Goal: Task Accomplishment & Management: Manage account settings

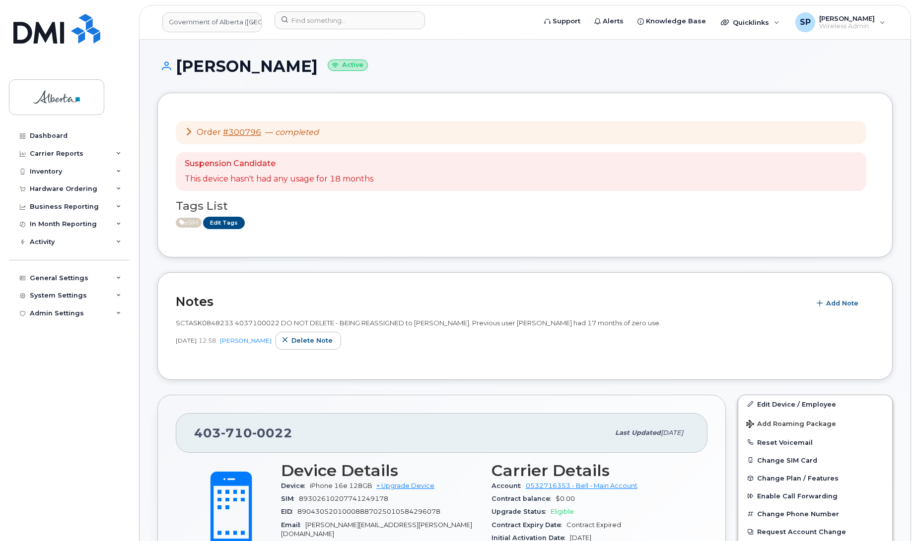
scroll to position [301, 0]
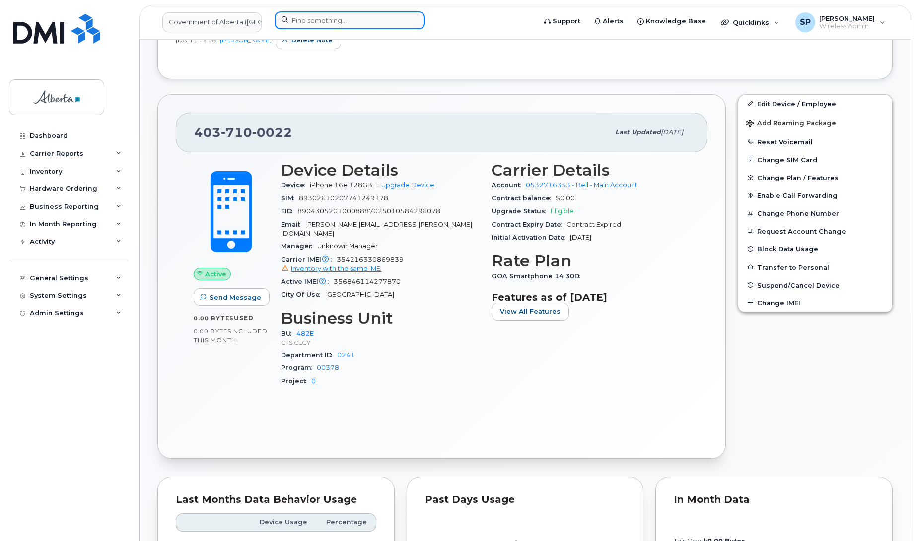
click at [342, 22] on input at bounding box center [349, 20] width 150 height 18
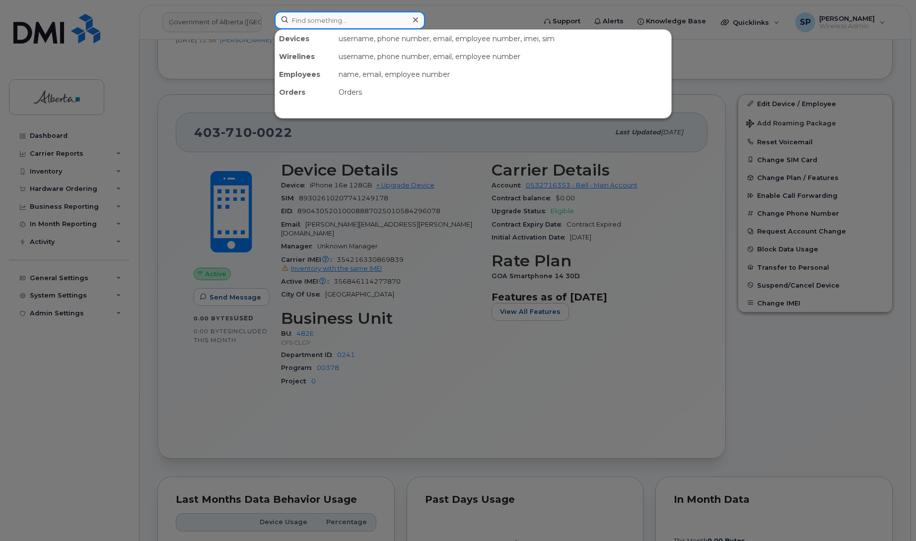
paste input "4036799327"
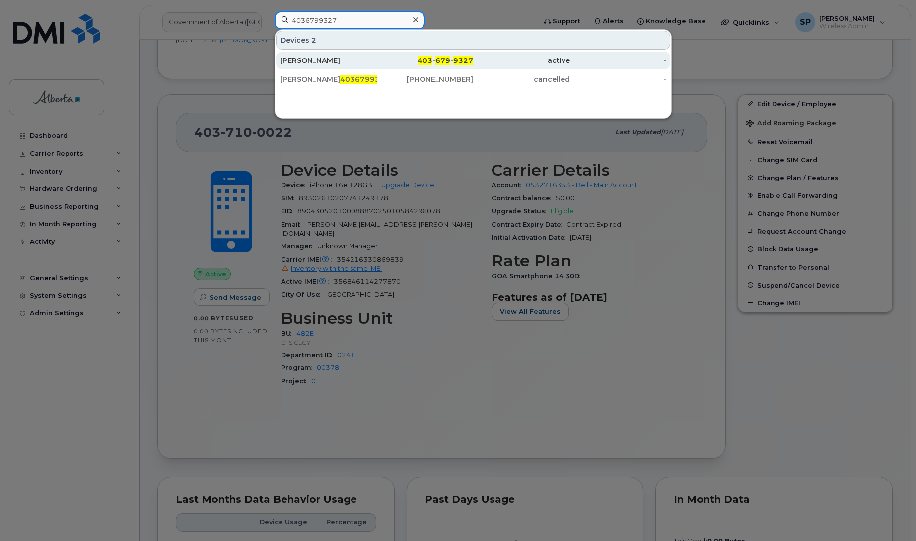
type input "4036799327"
click at [315, 63] on div "[PERSON_NAME]" at bounding box center [328, 61] width 97 height 10
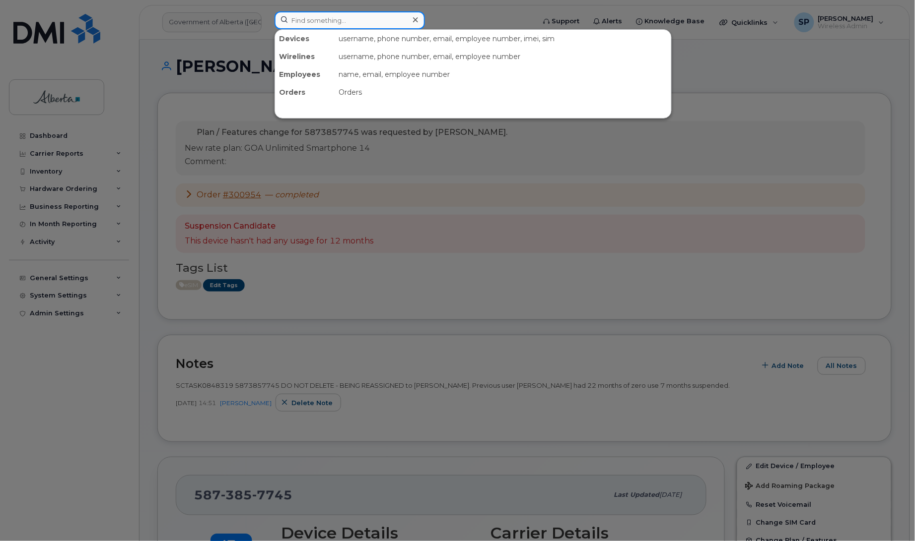
click at [315, 19] on input at bounding box center [349, 20] width 150 height 18
paste input "4036799327"
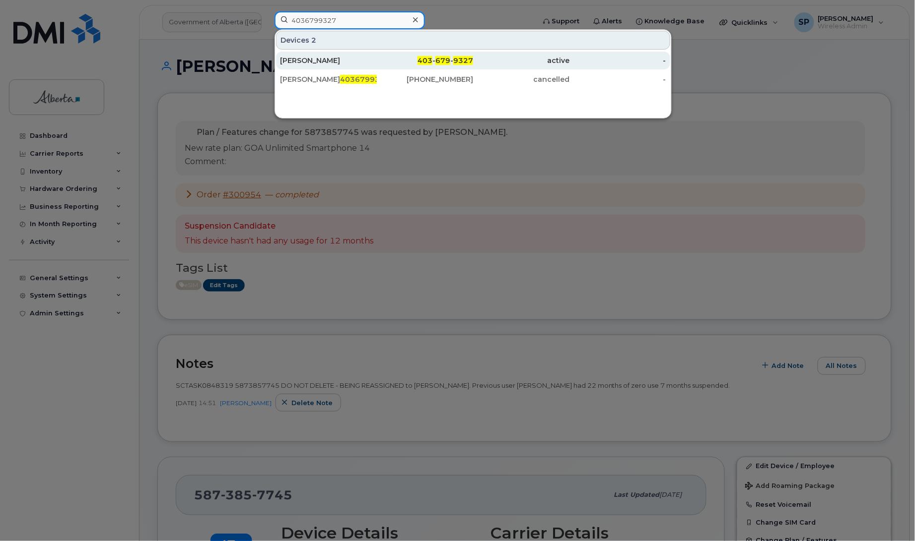
type input "4036799327"
click at [316, 63] on div "Matt Mueller" at bounding box center [328, 61] width 97 height 10
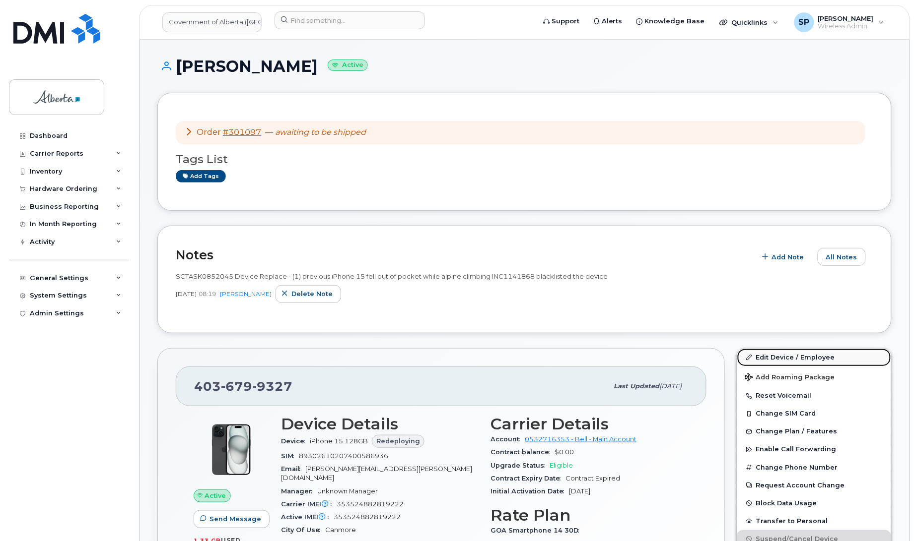
click at [772, 356] on link "Edit Device / Employee" at bounding box center [814, 358] width 154 height 18
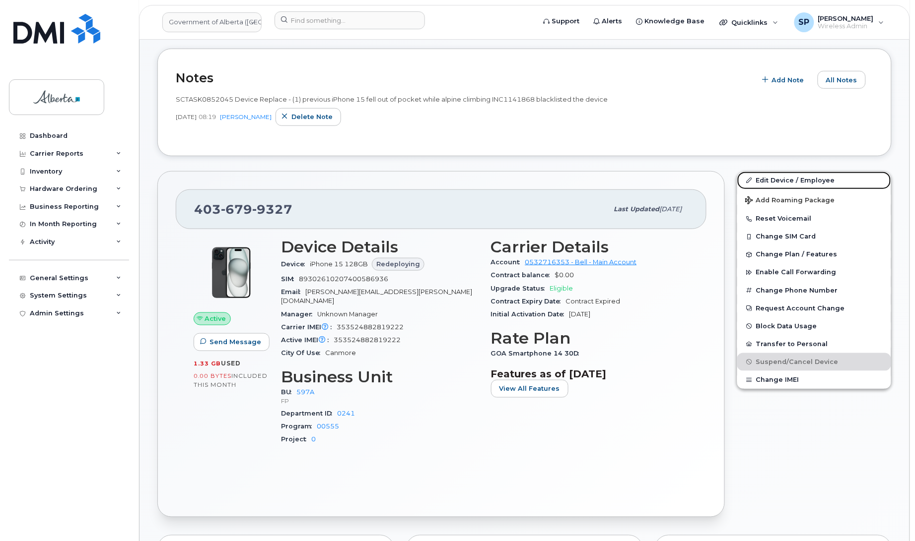
scroll to position [348, 0]
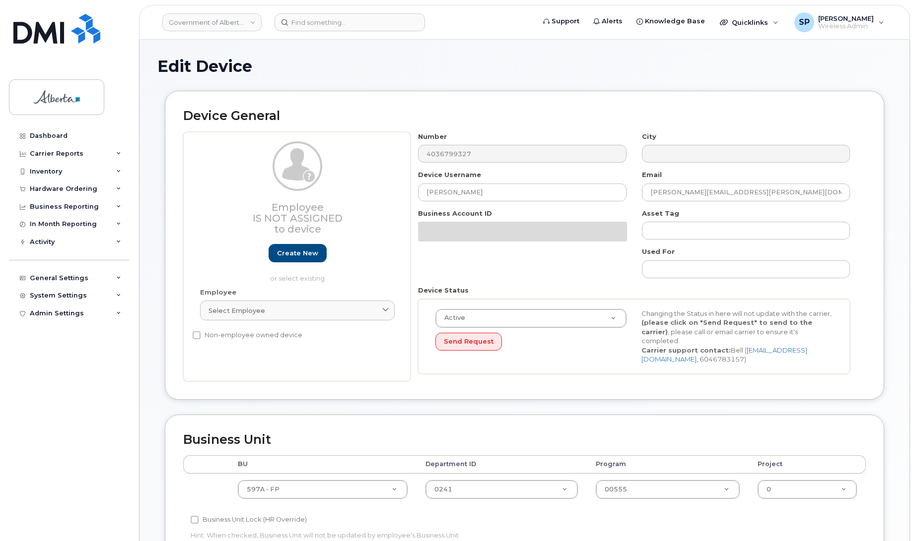
select select "4797726"
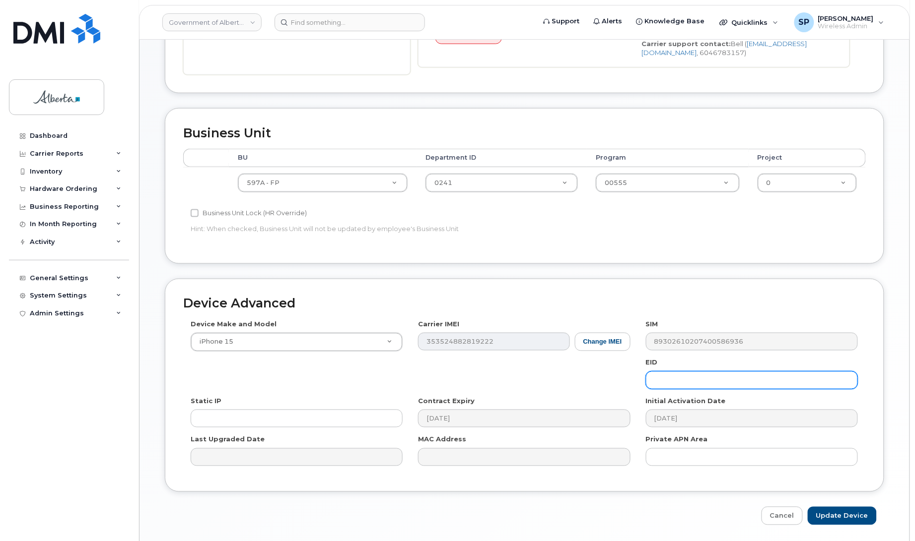
scroll to position [308, 0]
click at [665, 389] on input "text" at bounding box center [752, 380] width 212 height 18
paste input "89049032007208882600189458472872"
type input "89049032007208882600189458472872"
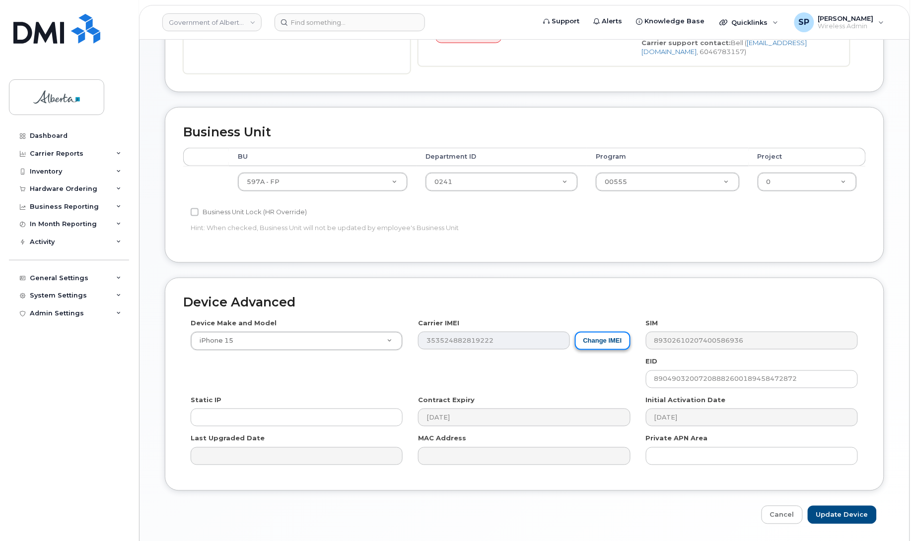
click at [606, 338] on button "Change IMEI" at bounding box center [603, 341] width 56 height 18
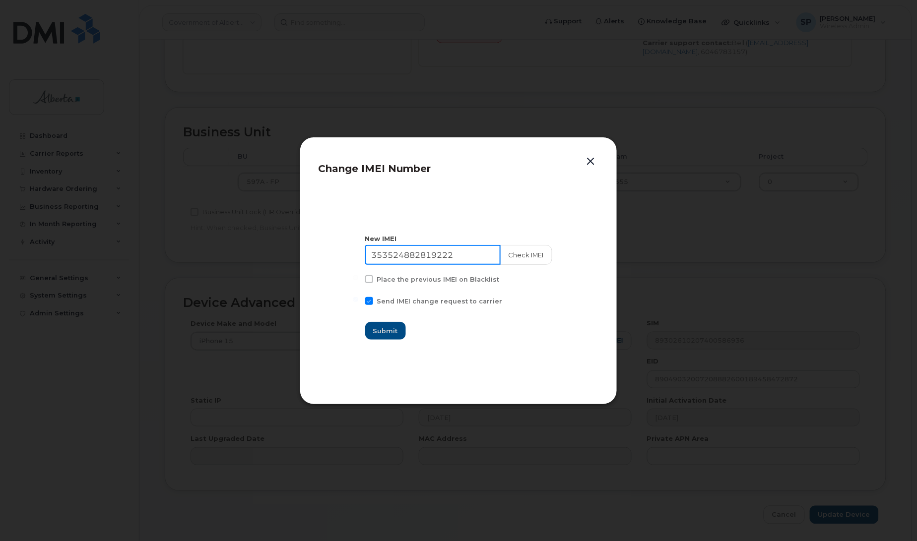
drag, startPoint x: 472, startPoint y: 256, endPoint x: 206, endPoint y: 266, distance: 265.7
click at [206, 266] on div "Change IMEI Number New IMEI 353524882819222 Check IMEI Place the previous IMEI …" at bounding box center [458, 270] width 917 height 541
paste input "5241443785697"
type input "355241443785697"
click at [521, 255] on button "Check IMEI" at bounding box center [526, 255] width 52 height 20
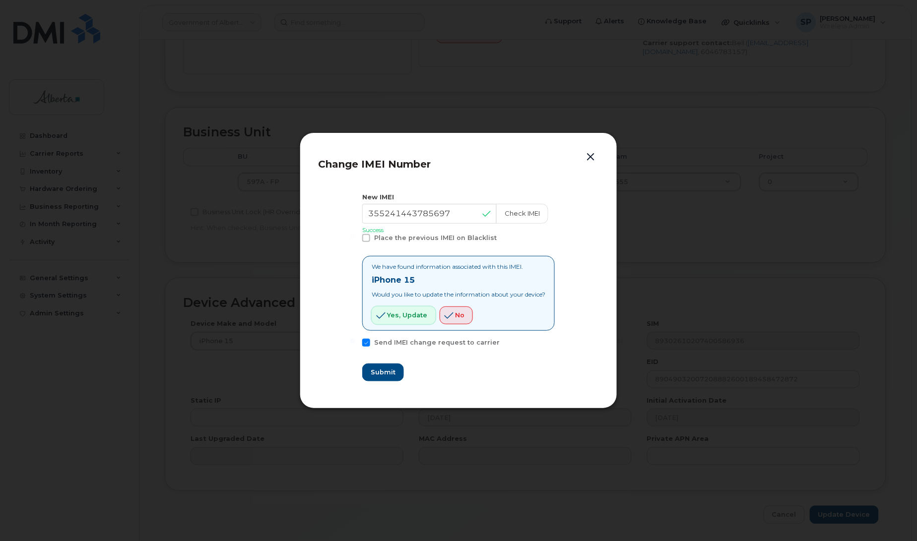
click at [393, 319] on span "Yes, update" at bounding box center [407, 315] width 40 height 9
click at [380, 373] on span "Submit" at bounding box center [382, 372] width 25 height 9
type input "355241443785697"
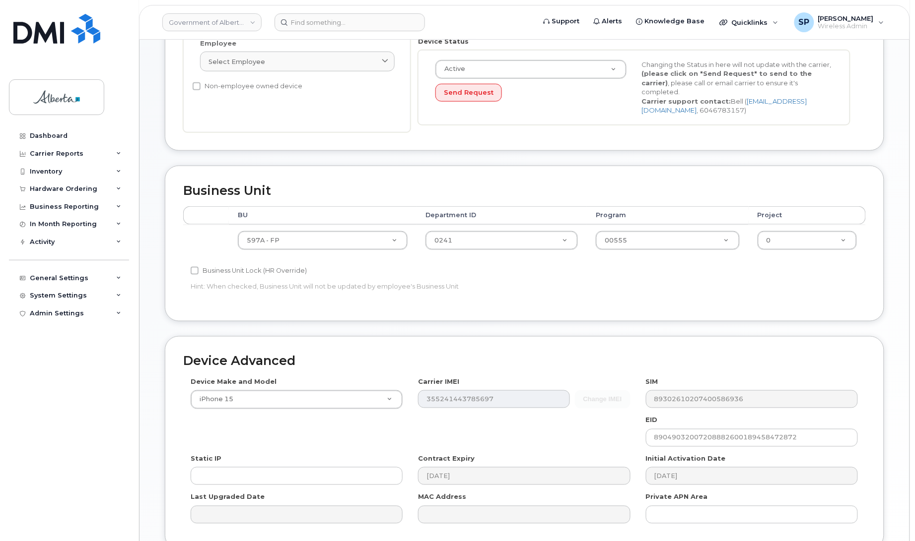
scroll to position [342, 0]
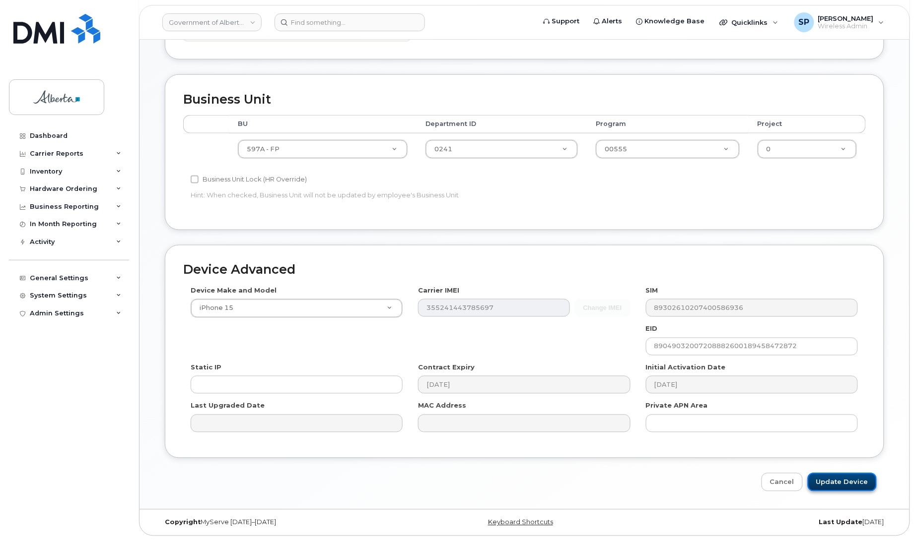
click at [855, 479] on input "Update Device" at bounding box center [841, 482] width 69 height 18
type input "Saving..."
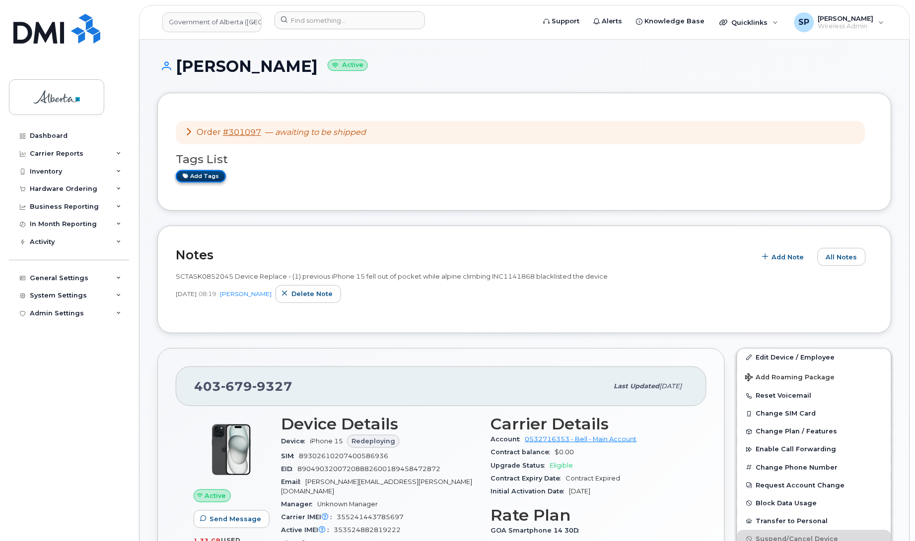
click at [199, 180] on link "Add tags" at bounding box center [201, 176] width 50 height 12
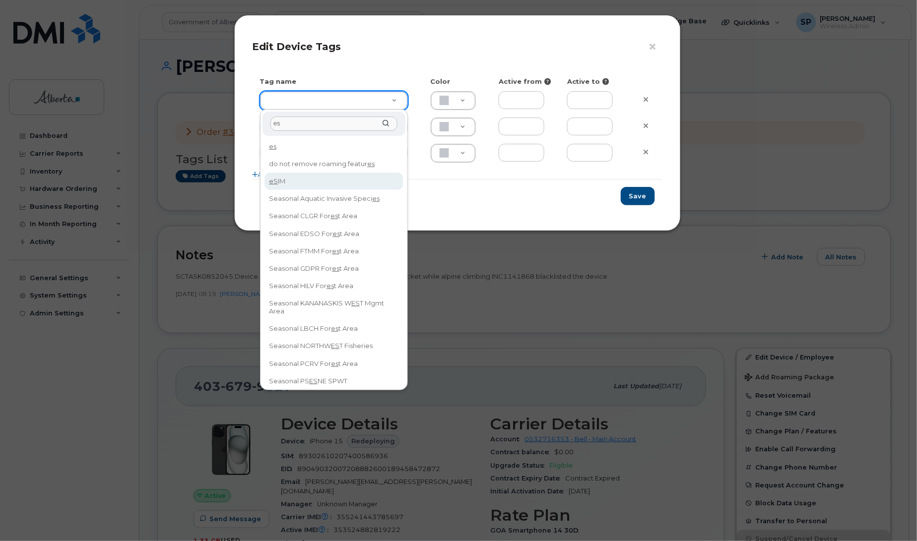
type input "es"
type input "eSIM"
type input "D6CDC1"
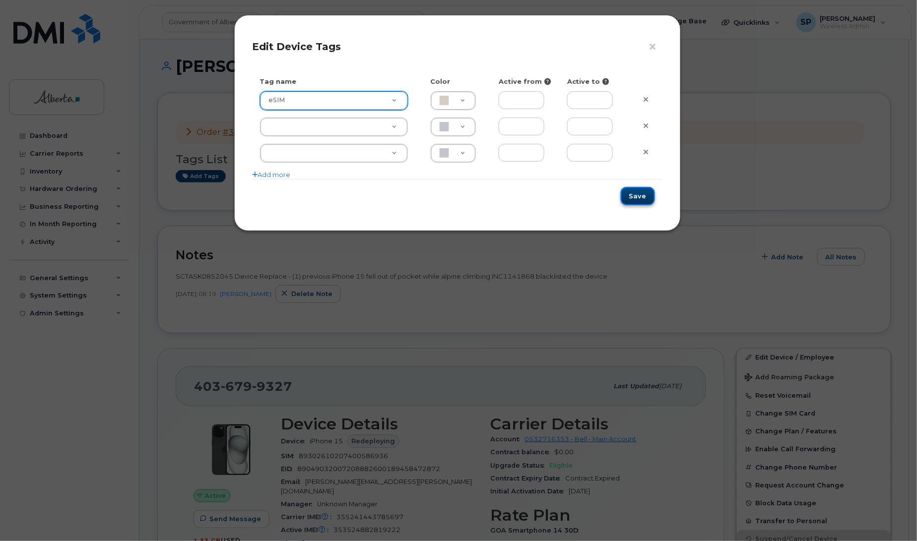
click at [639, 201] on button "Save" at bounding box center [638, 196] width 34 height 18
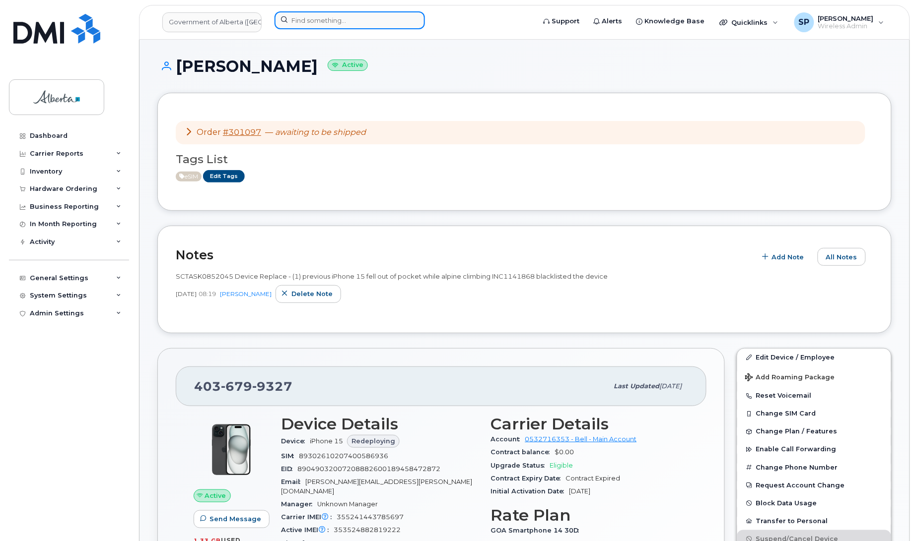
click at [352, 20] on input at bounding box center [349, 20] width 150 height 18
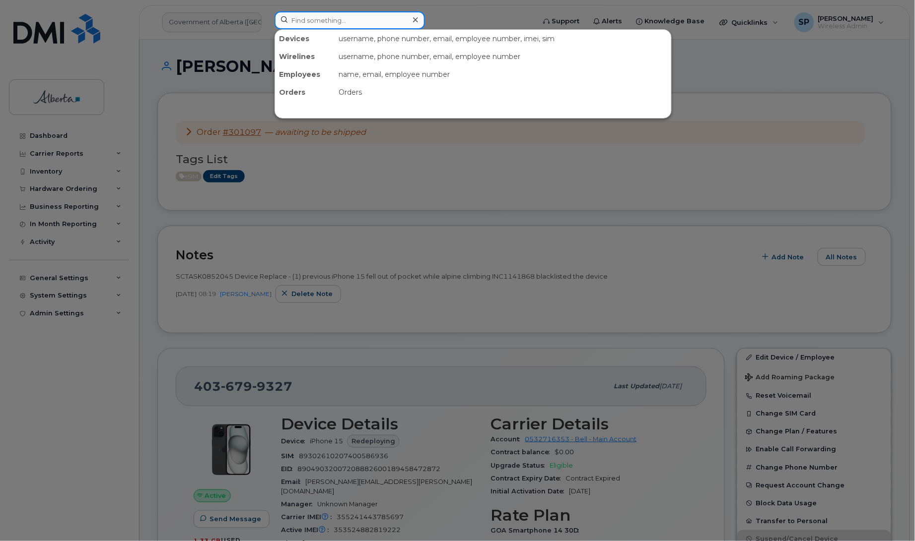
paste input "7809747187"
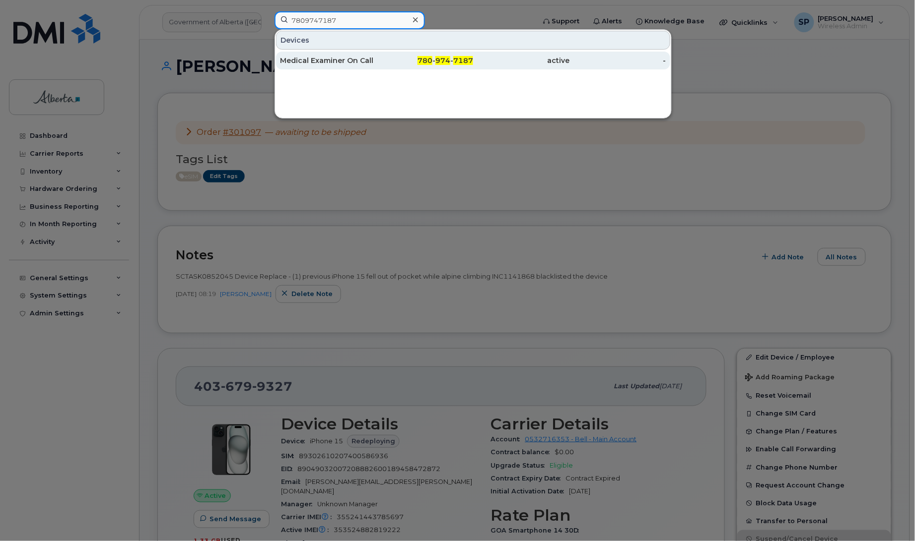
type input "7809747187"
click at [321, 62] on div "Medical Examiner On Call" at bounding box center [328, 61] width 97 height 10
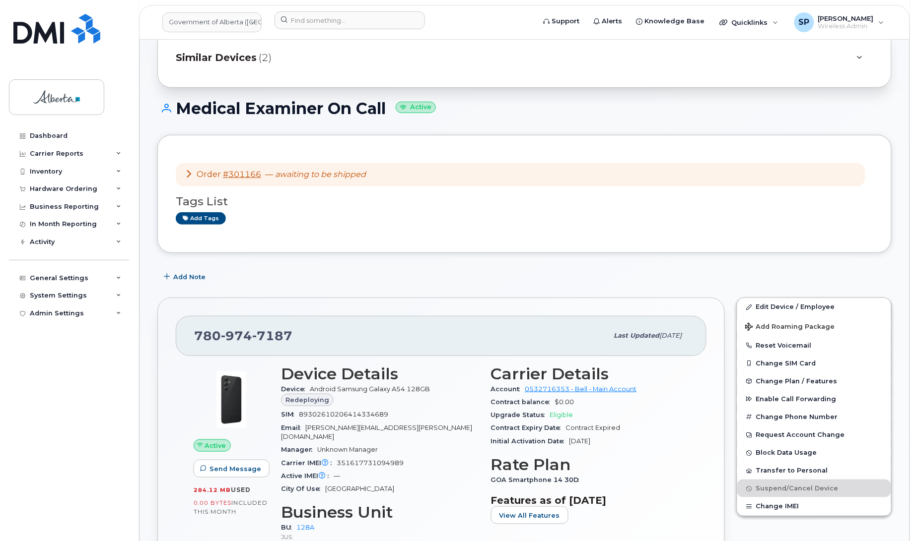
scroll to position [43, 0]
click at [198, 278] on span "Add Note" at bounding box center [189, 276] width 32 height 9
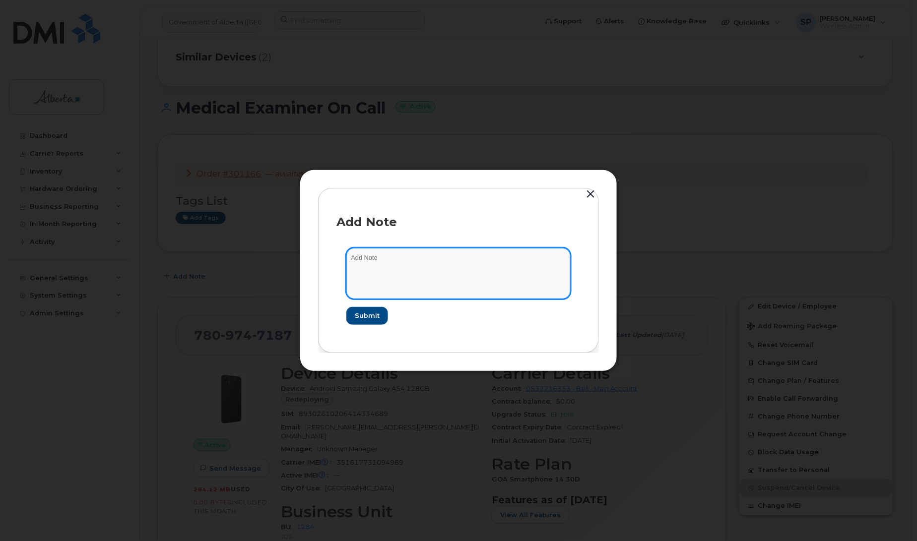
click at [378, 255] on textarea at bounding box center [458, 273] width 224 height 51
paste textarea "Device Replace - (1) Order 301166 Bell 3018537"
click at [352, 256] on textarea "Device Replace - (1) Order 301166 Bell 3018537" at bounding box center [458, 273] width 224 height 51
paste textarea "SCTASK0850496"
type textarea "SCTASK0850496 Device Replace - (1) Order 301166 Bell 3018537"
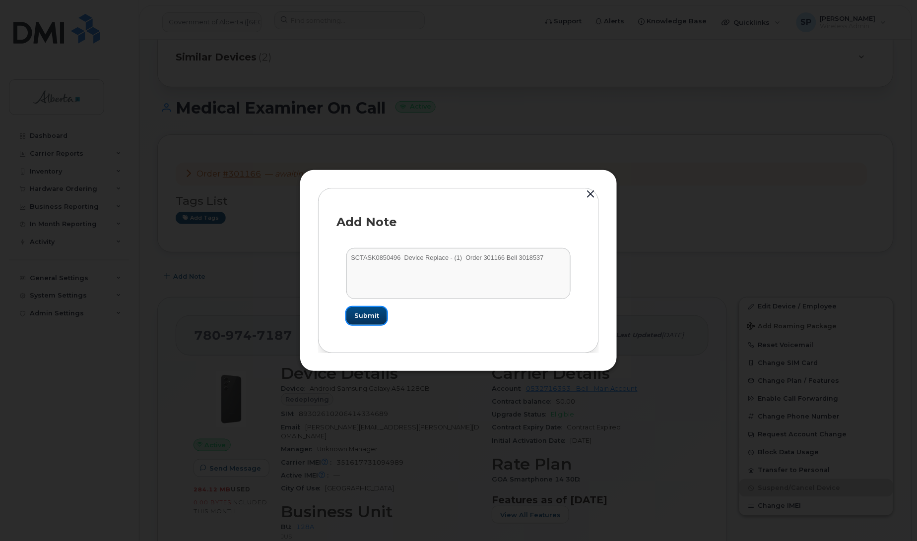
click at [374, 321] on button "Submit" at bounding box center [366, 316] width 41 height 18
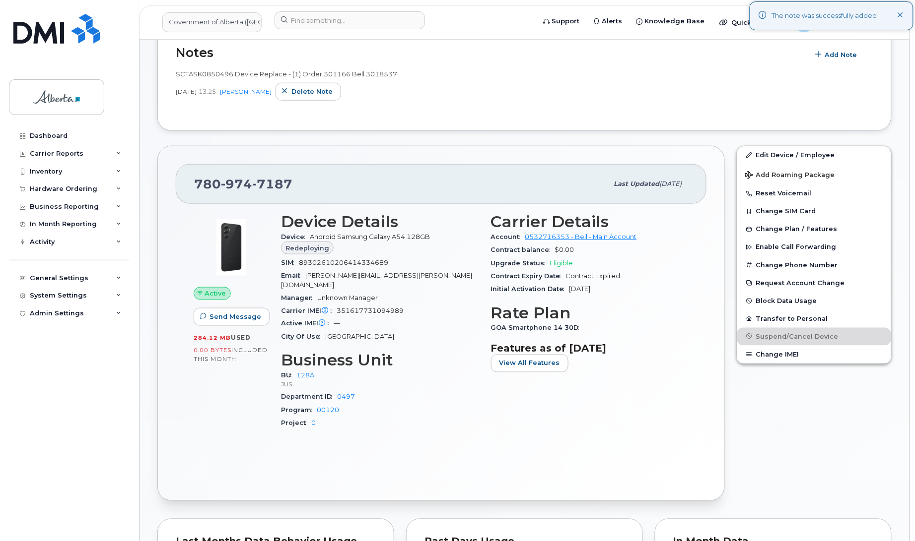
scroll to position [296, 0]
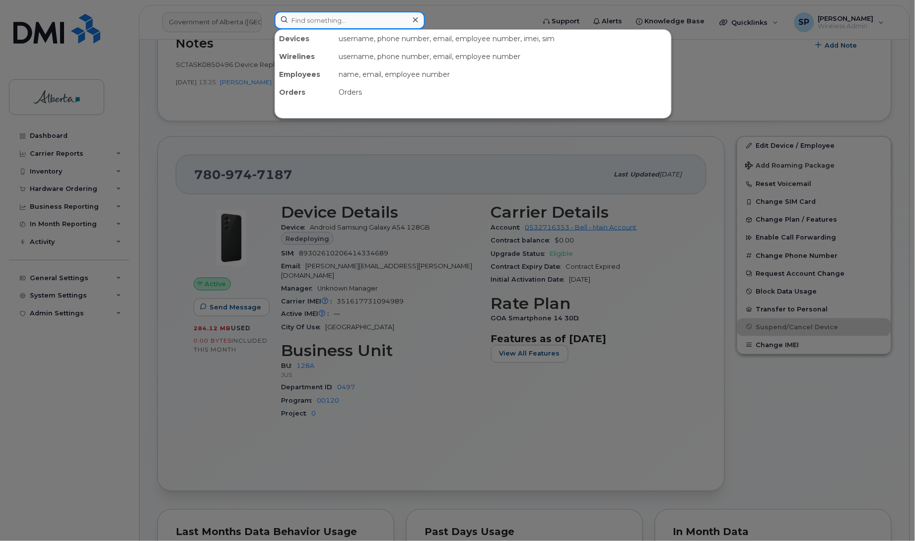
click at [314, 23] on input at bounding box center [349, 20] width 150 height 18
paste input "7805207417"
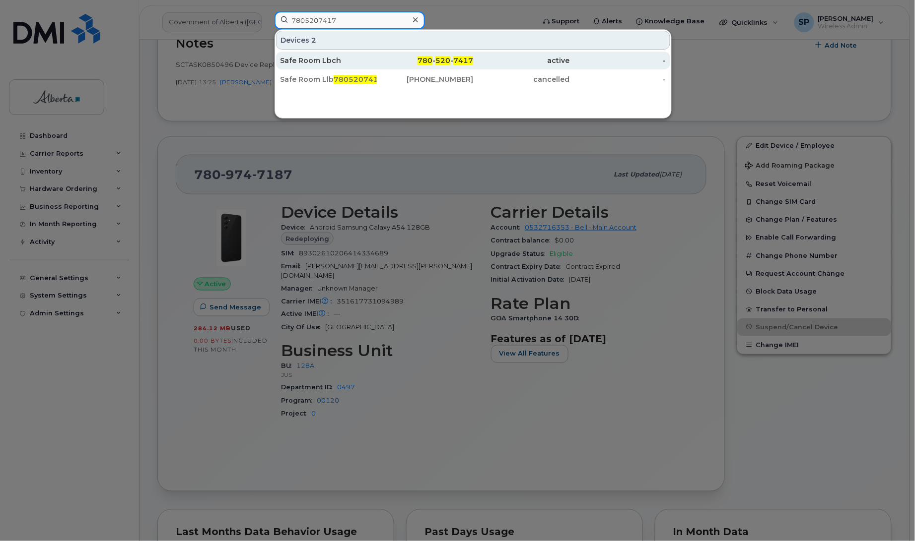
type input "7805207417"
click at [318, 60] on div "Safe Room Lbch" at bounding box center [328, 61] width 97 height 10
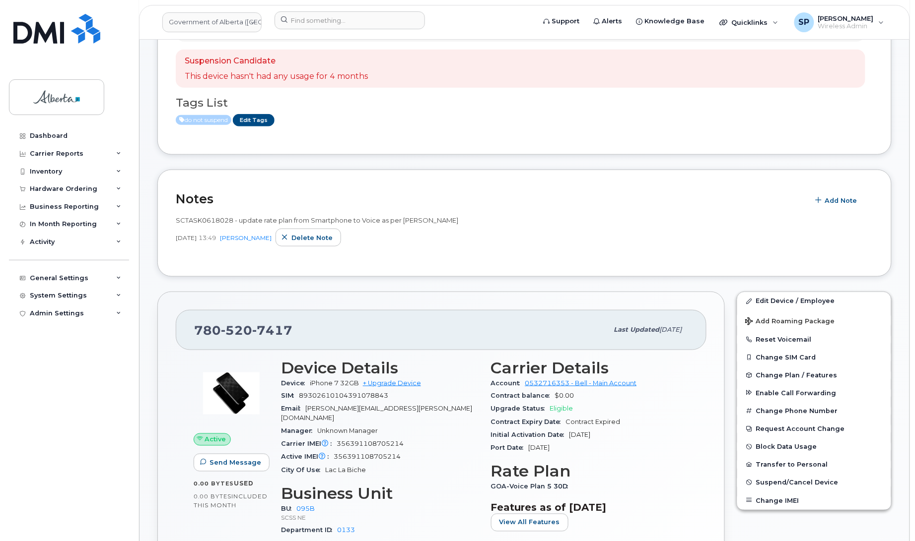
scroll to position [222, 0]
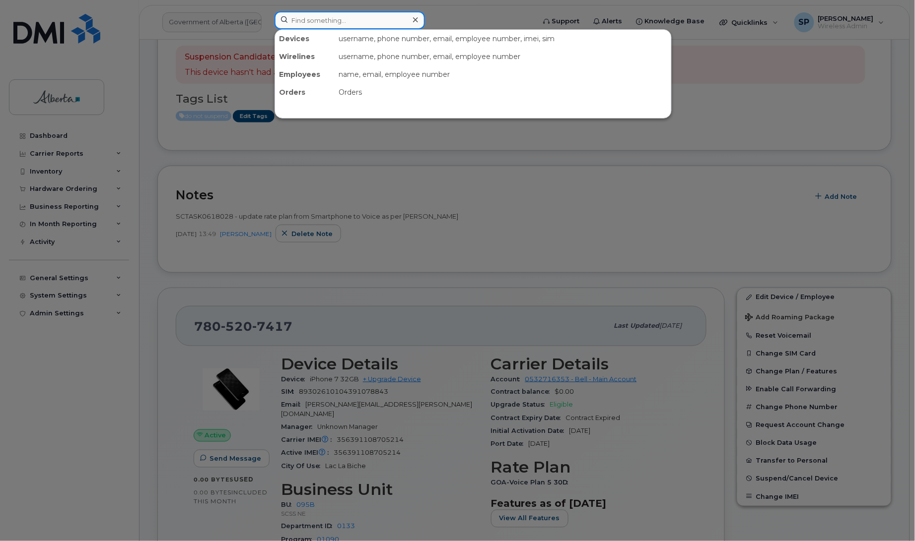
click at [299, 23] on input at bounding box center [349, 20] width 150 height 18
paste input "7802335549"
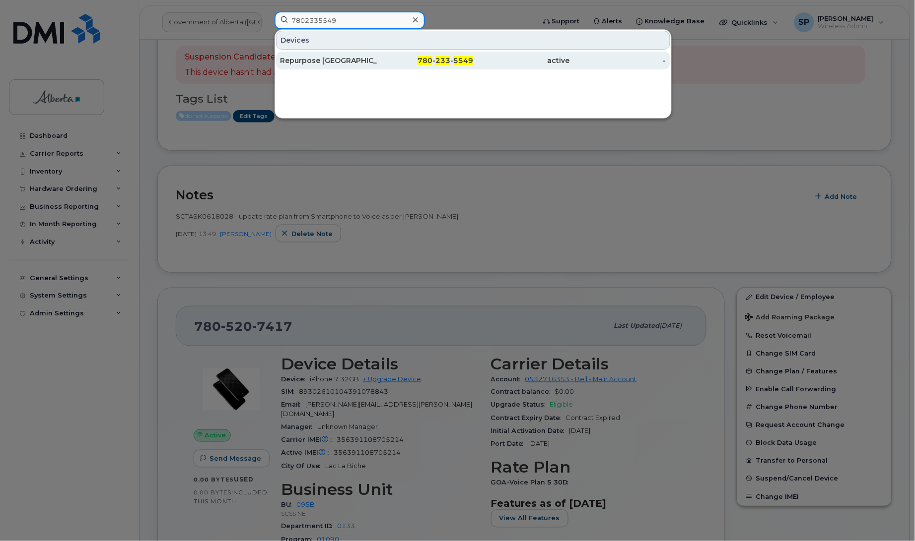
type input "7802335549"
click at [306, 62] on div "Repurpose [GEOGRAPHIC_DATA]" at bounding box center [328, 61] width 97 height 10
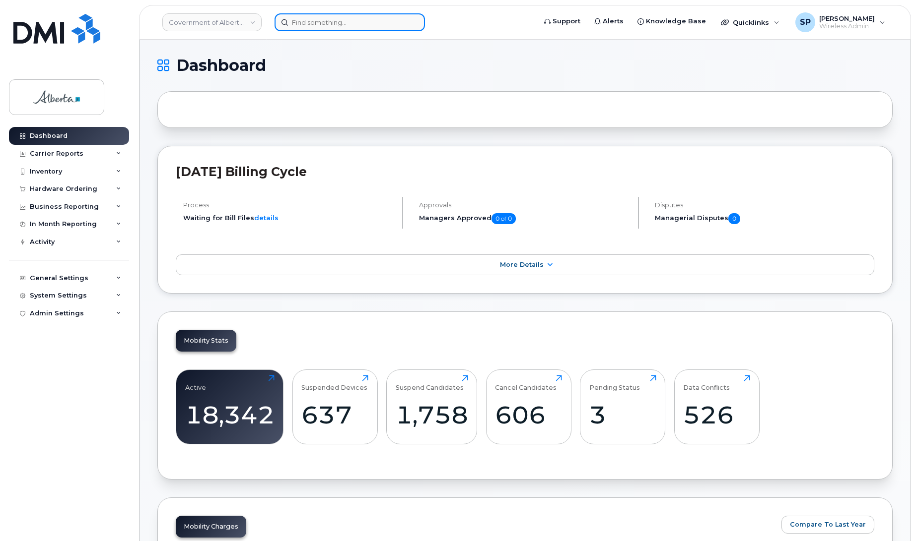
click at [316, 24] on input at bounding box center [349, 22] width 150 height 18
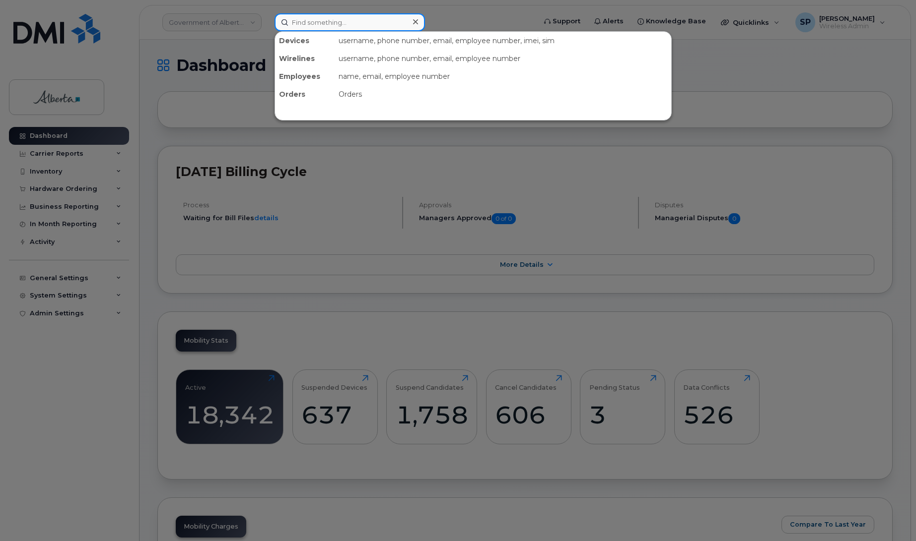
paste input "4035046715"
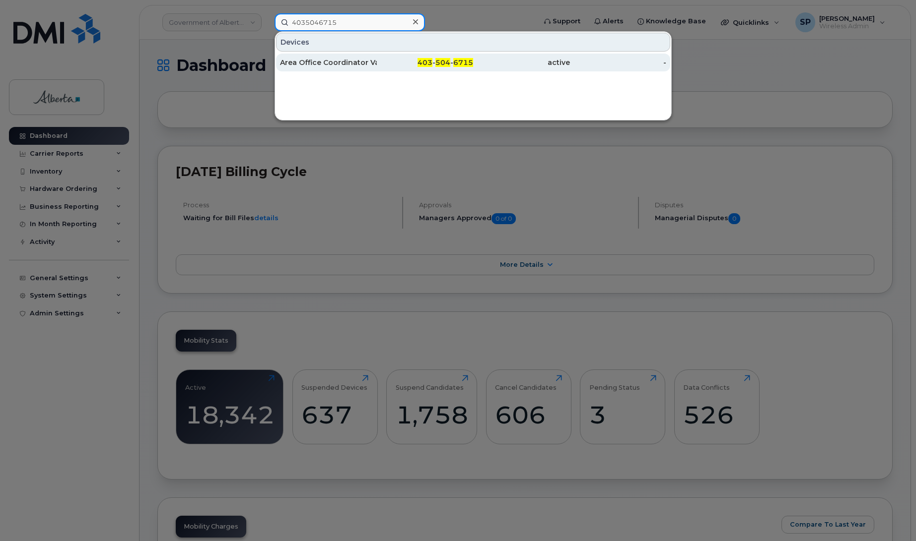
type input "4035046715"
click at [363, 61] on div "Area Office Coordinator Vacant" at bounding box center [328, 63] width 97 height 10
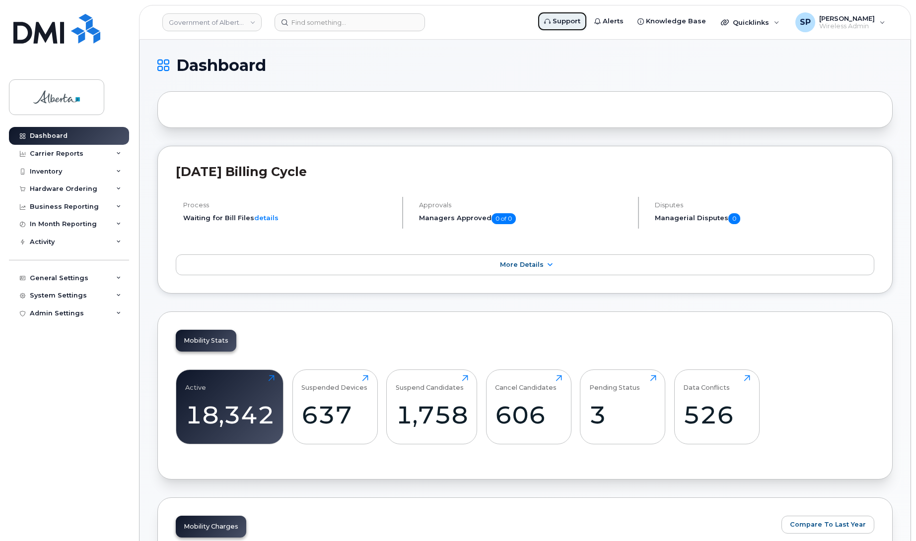
click at [578, 25] on span "Support" at bounding box center [566, 21] width 28 height 10
